Goal: Find specific page/section: Find specific page/section

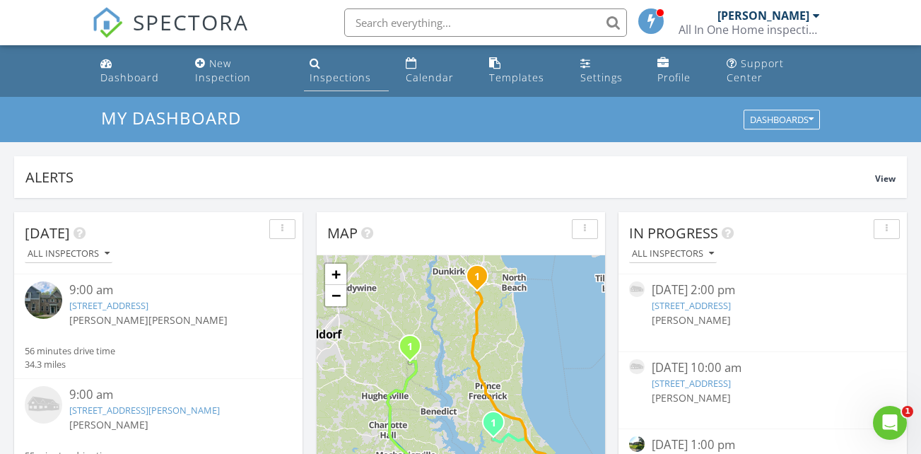
click at [362, 71] on div "Inspections" at bounding box center [341, 77] width 62 height 13
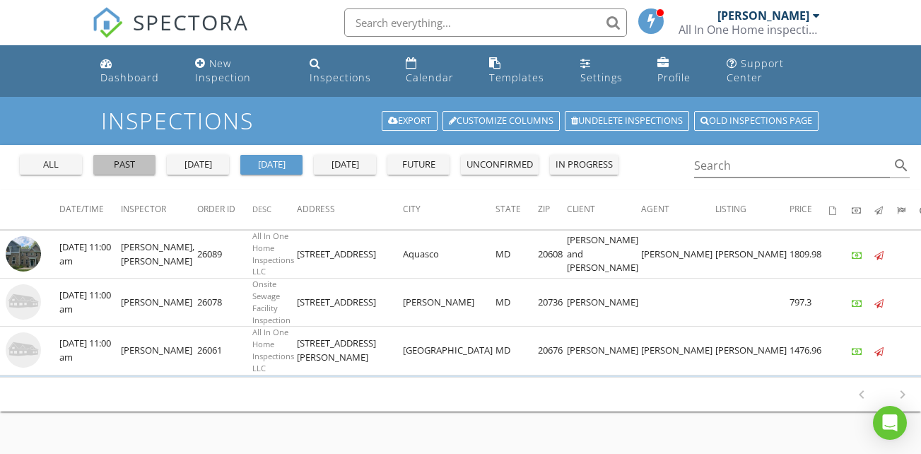
click at [140, 155] on button "past" at bounding box center [124, 165] width 62 height 20
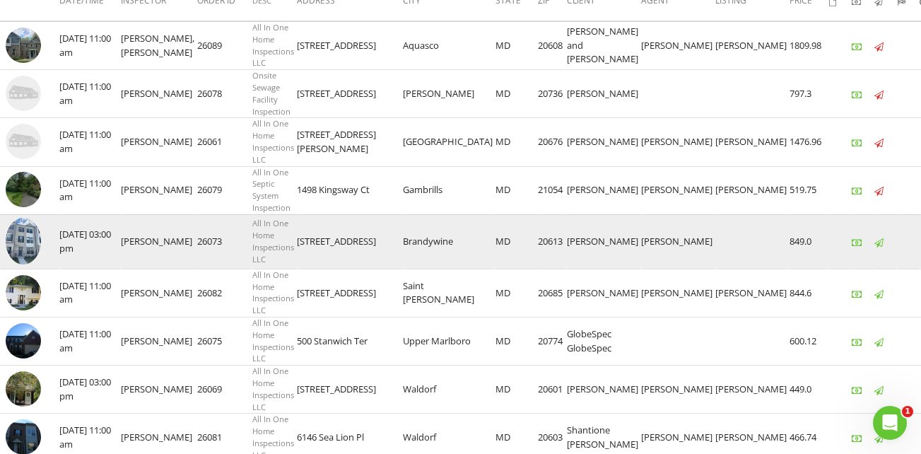
scroll to position [250, 0]
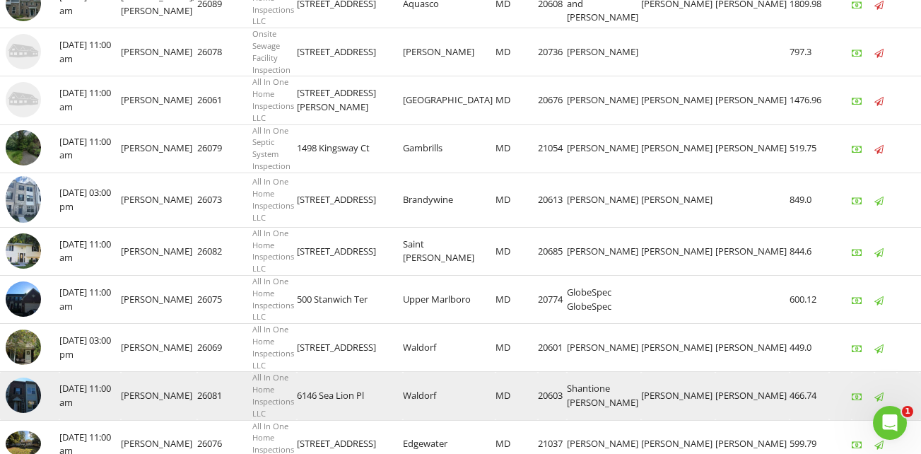
click at [26, 380] on img at bounding box center [23, 394] width 35 height 35
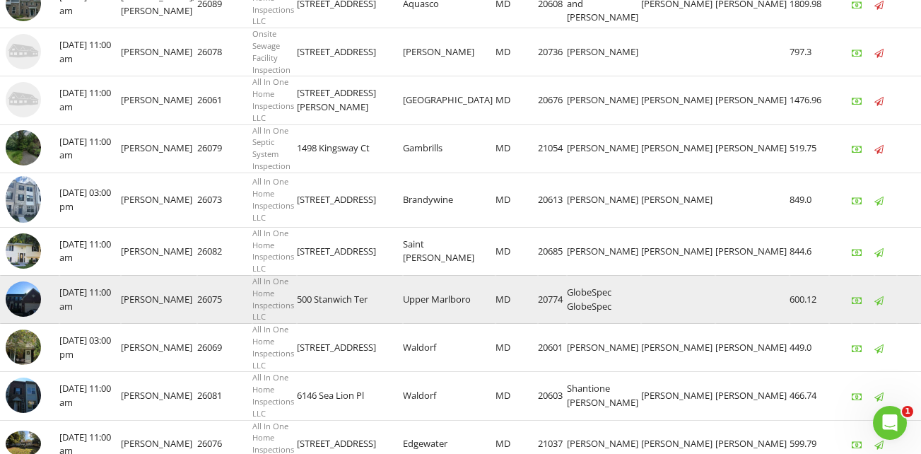
click at [30, 281] on img at bounding box center [23, 298] width 35 height 35
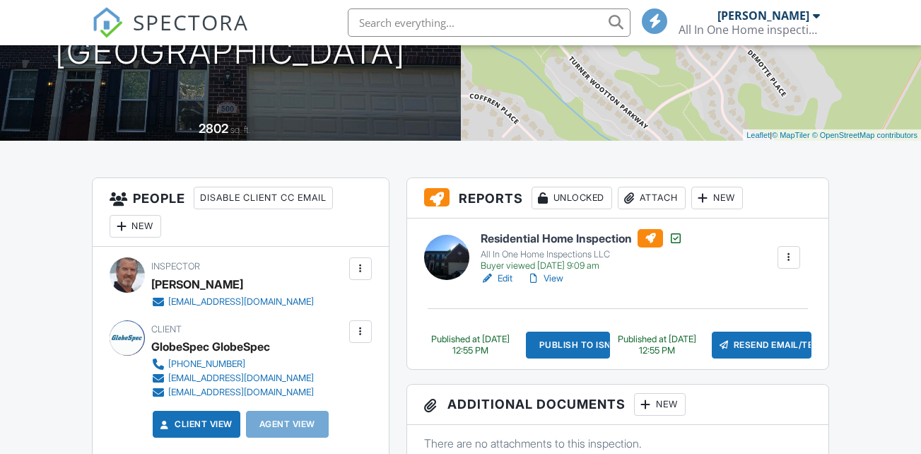
click at [552, 286] on link "View" at bounding box center [545, 278] width 37 height 14
